Goal: Task Accomplishment & Management: Use online tool/utility

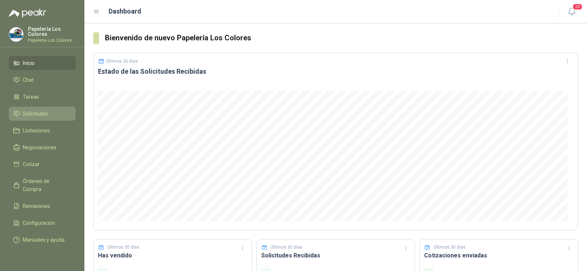
click at [37, 111] on span "Solicitudes" at bounding box center [35, 114] width 25 height 8
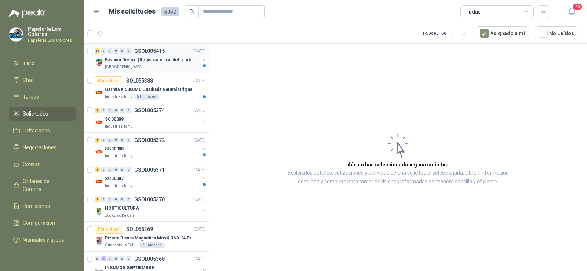
click at [124, 62] on p "Fashion Design (Registrar visual del producto)" at bounding box center [150, 60] width 91 height 7
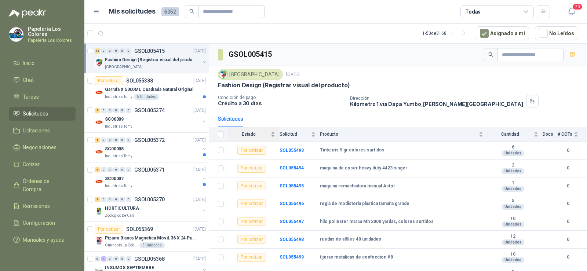
scroll to position [37, 0]
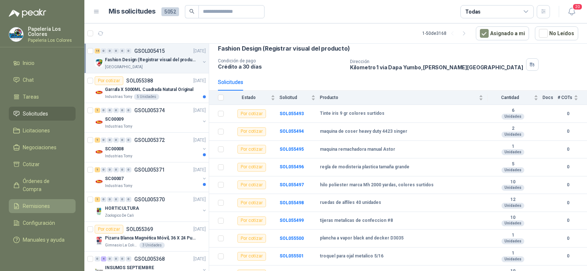
click at [39, 202] on span "Remisiones" at bounding box center [36, 206] width 27 height 8
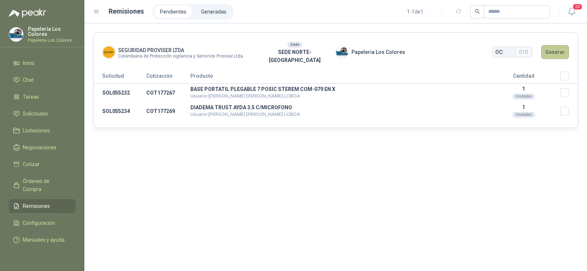
click at [550, 48] on button "Generar" at bounding box center [555, 52] width 28 height 14
click at [564, 63] on header "SEGURIDAD PROVISER LTDA Colombiana de Protección vigilancia y Servicios Provise…" at bounding box center [336, 52] width 484 height 39
click at [557, 46] on button "Generar" at bounding box center [555, 52] width 28 height 14
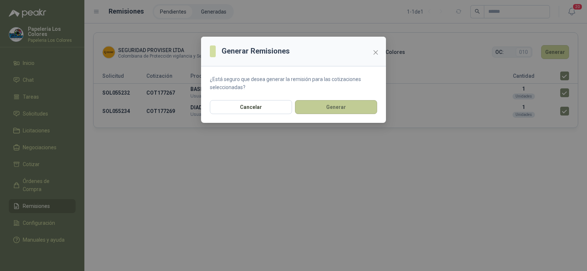
click at [346, 105] on button "Generar" at bounding box center [336, 107] width 82 height 14
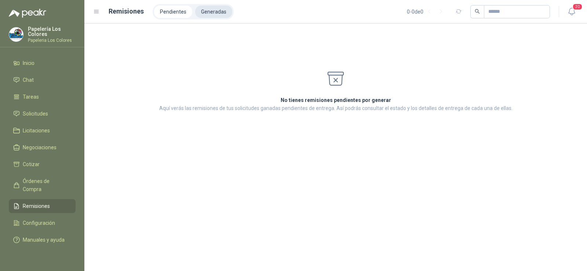
click at [219, 11] on li "Generadas" at bounding box center [213, 12] width 37 height 12
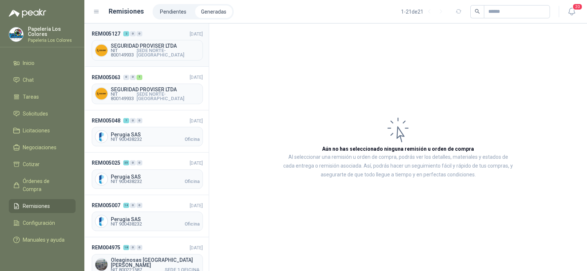
click at [136, 52] on span "NIT 800149933" at bounding box center [124, 52] width 26 height 9
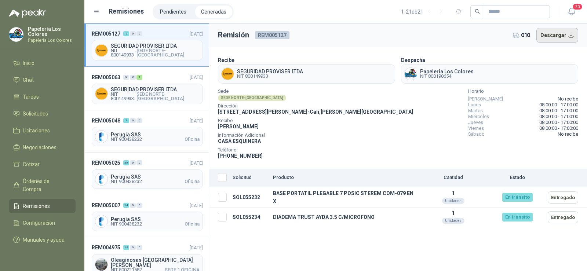
click at [555, 39] on button "Descargar" at bounding box center [558, 35] width 42 height 15
